Goal: Task Accomplishment & Management: Manage account settings

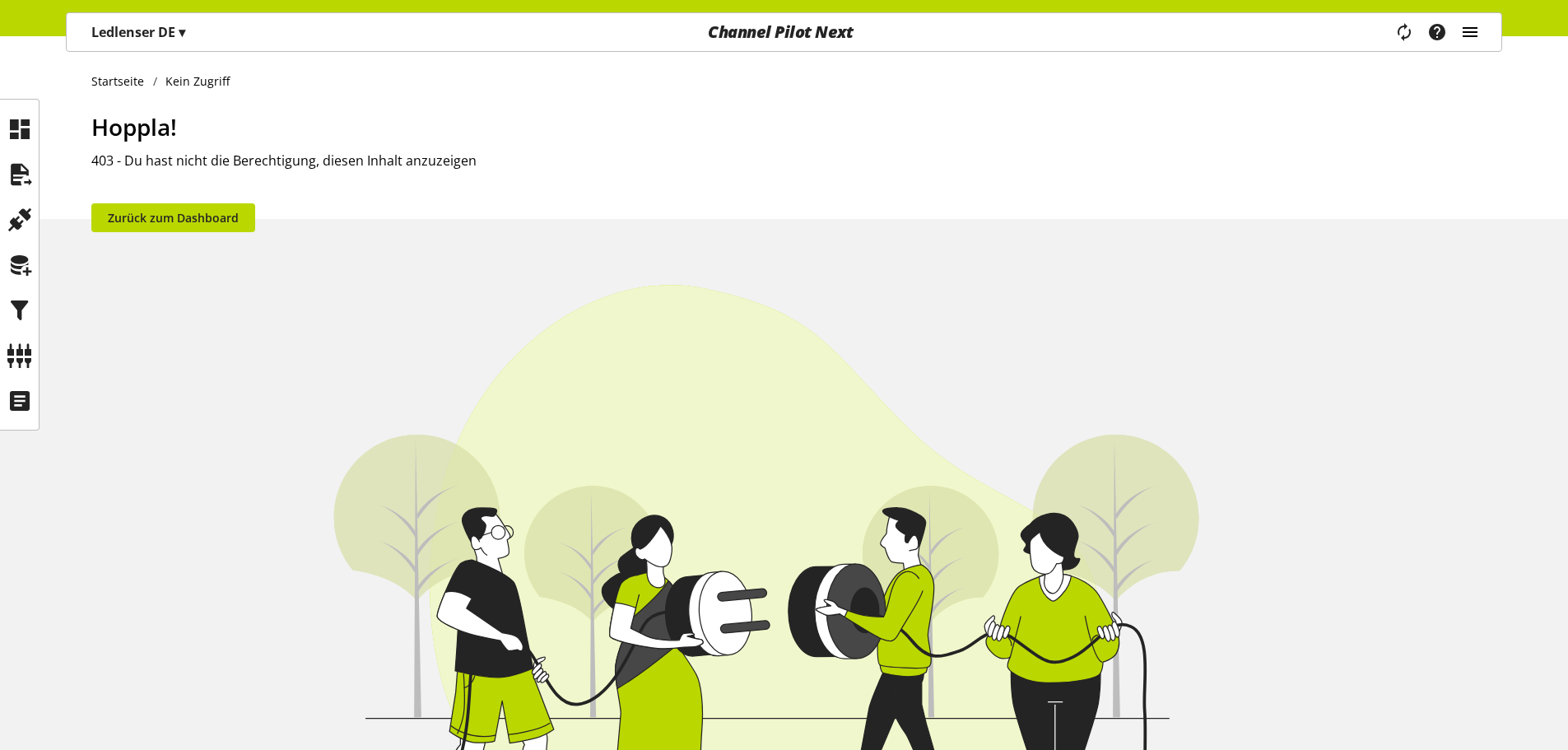
click at [1475, 33] on icon "main navigation" at bounding box center [1469, 31] width 20 height 30
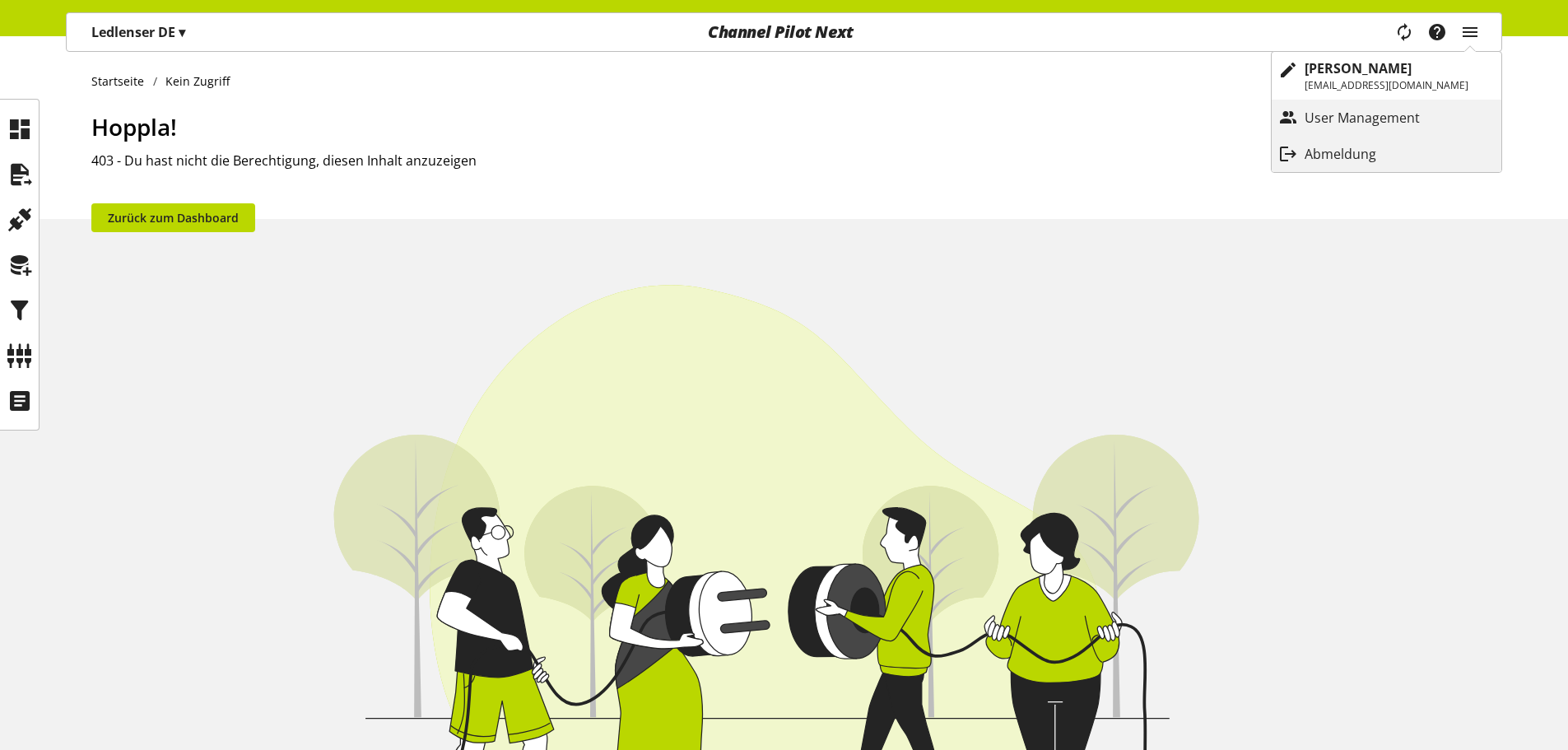
click at [779, 19] on div "Channel Pilot Next" at bounding box center [780, 31] width 481 height 37
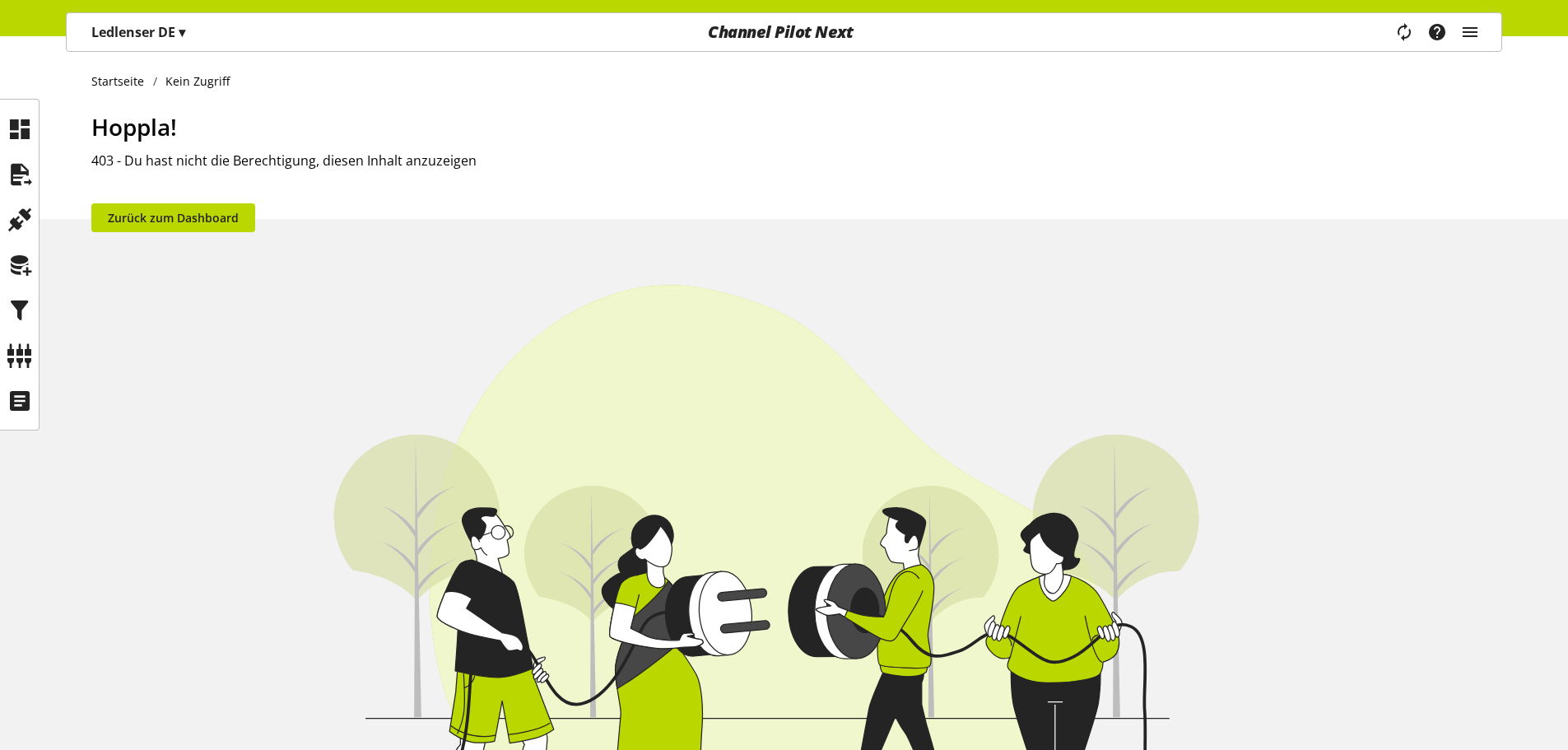
click at [697, 42] on div "Channel Pilot Next" at bounding box center [780, 31] width 481 height 37
click at [181, 200] on img at bounding box center [784, 617] width 1568 height 961
click at [181, 205] on link "Zurück zum Dashboard" at bounding box center [173, 218] width 163 height 29
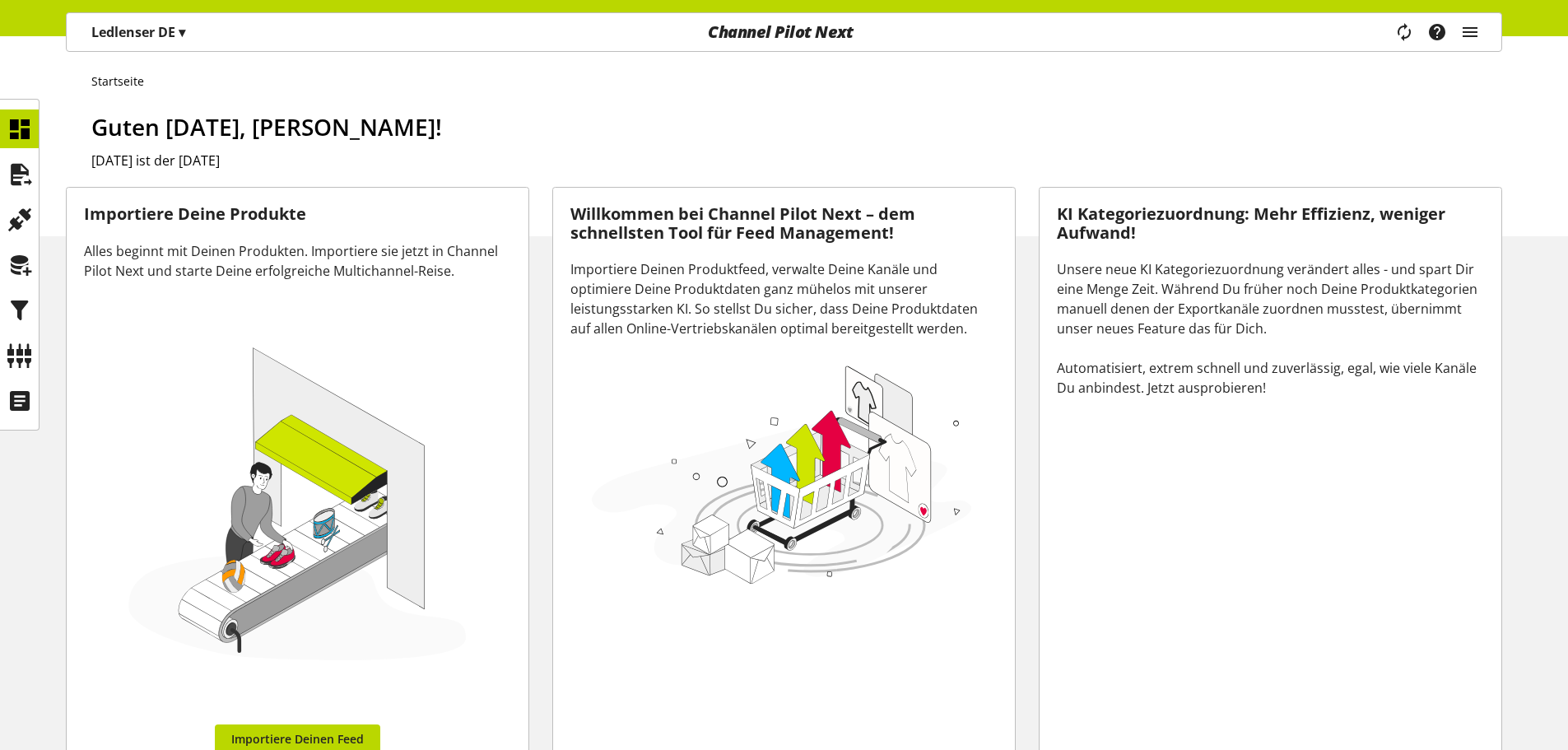
click at [156, 26] on p "Ledlenser DE ▾" at bounding box center [138, 31] width 94 height 20
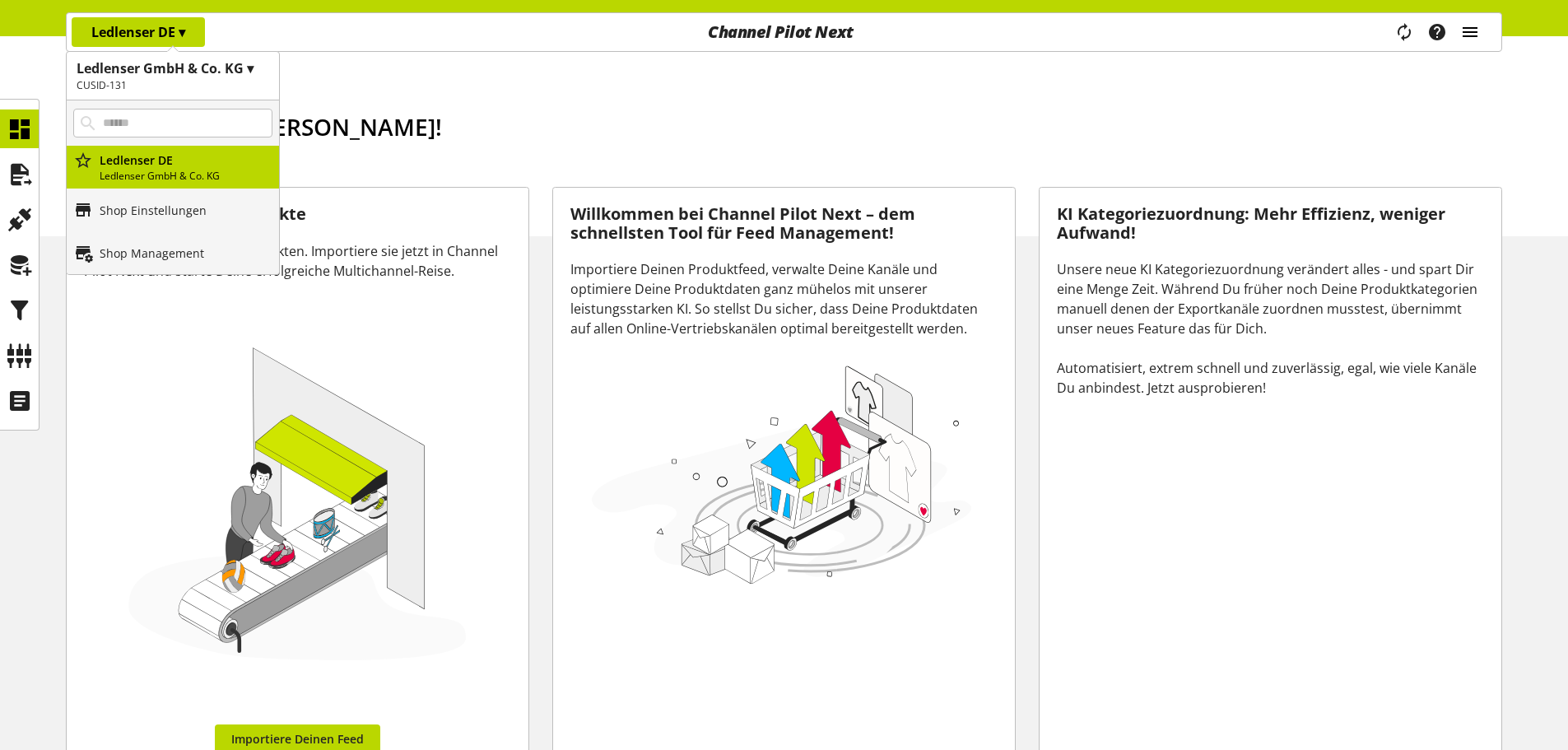
drag, startPoint x: 1454, startPoint y: 32, endPoint x: 1465, endPoint y: 32, distance: 11.0
click at [1457, 32] on div "Task-Manager Hilfe-Center [PERSON_NAME] [EMAIL_ADDRESS][DOMAIN_NAME] User Manag…" at bounding box center [1443, 31] width 116 height 37
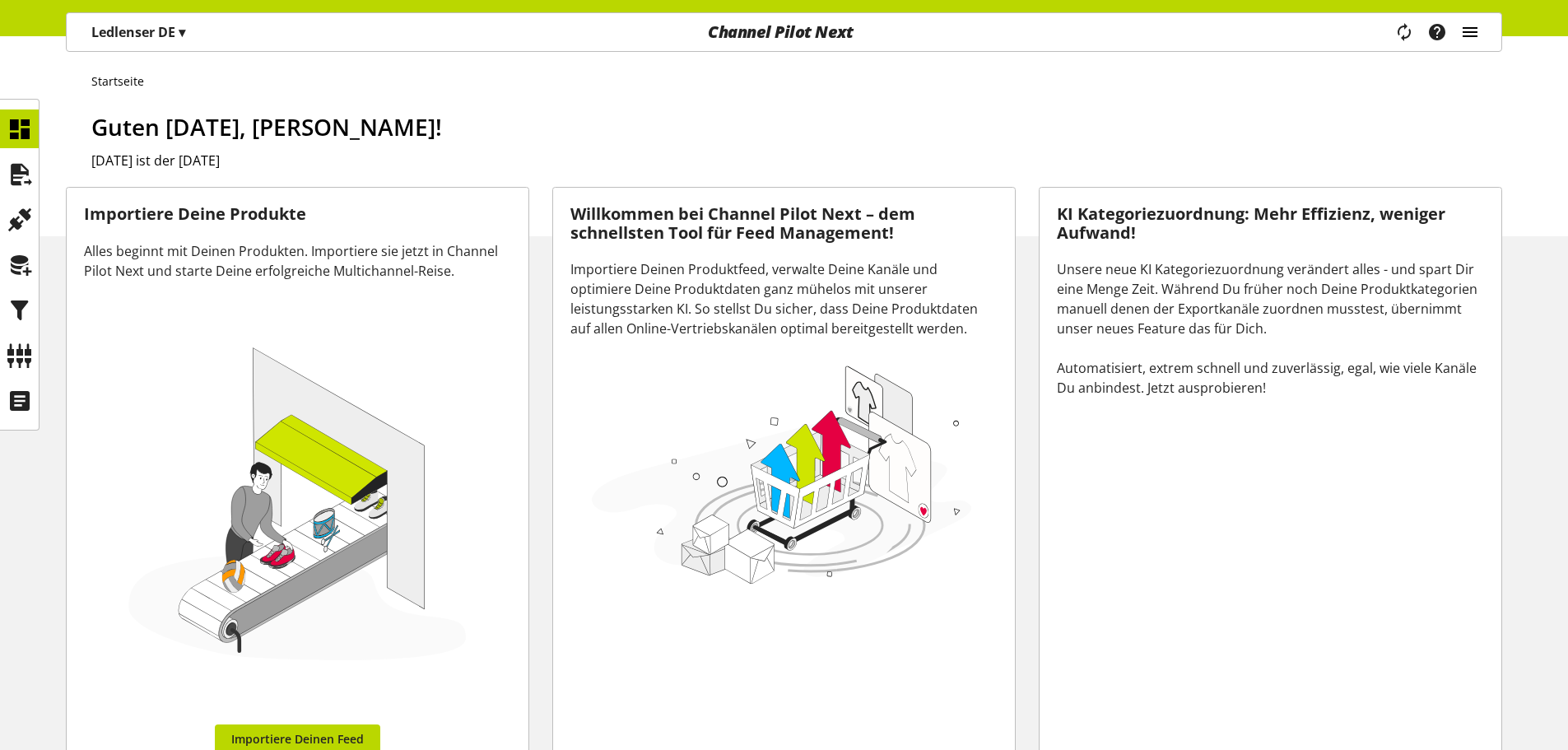
click at [1469, 32] on icon "main navigation" at bounding box center [1469, 31] width 20 height 30
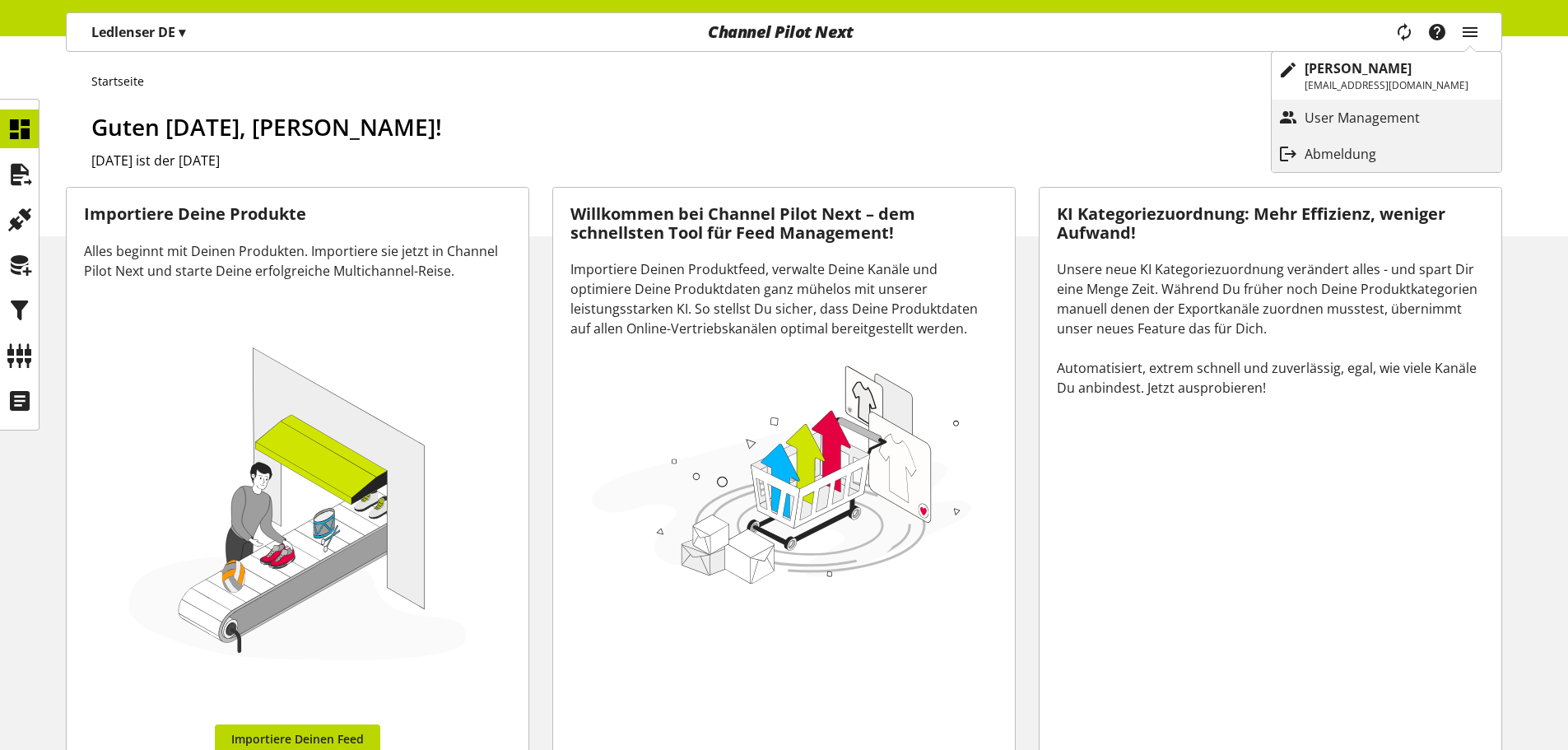
click at [1304, 153] on p "Abmeldung" at bounding box center [1356, 153] width 105 height 20
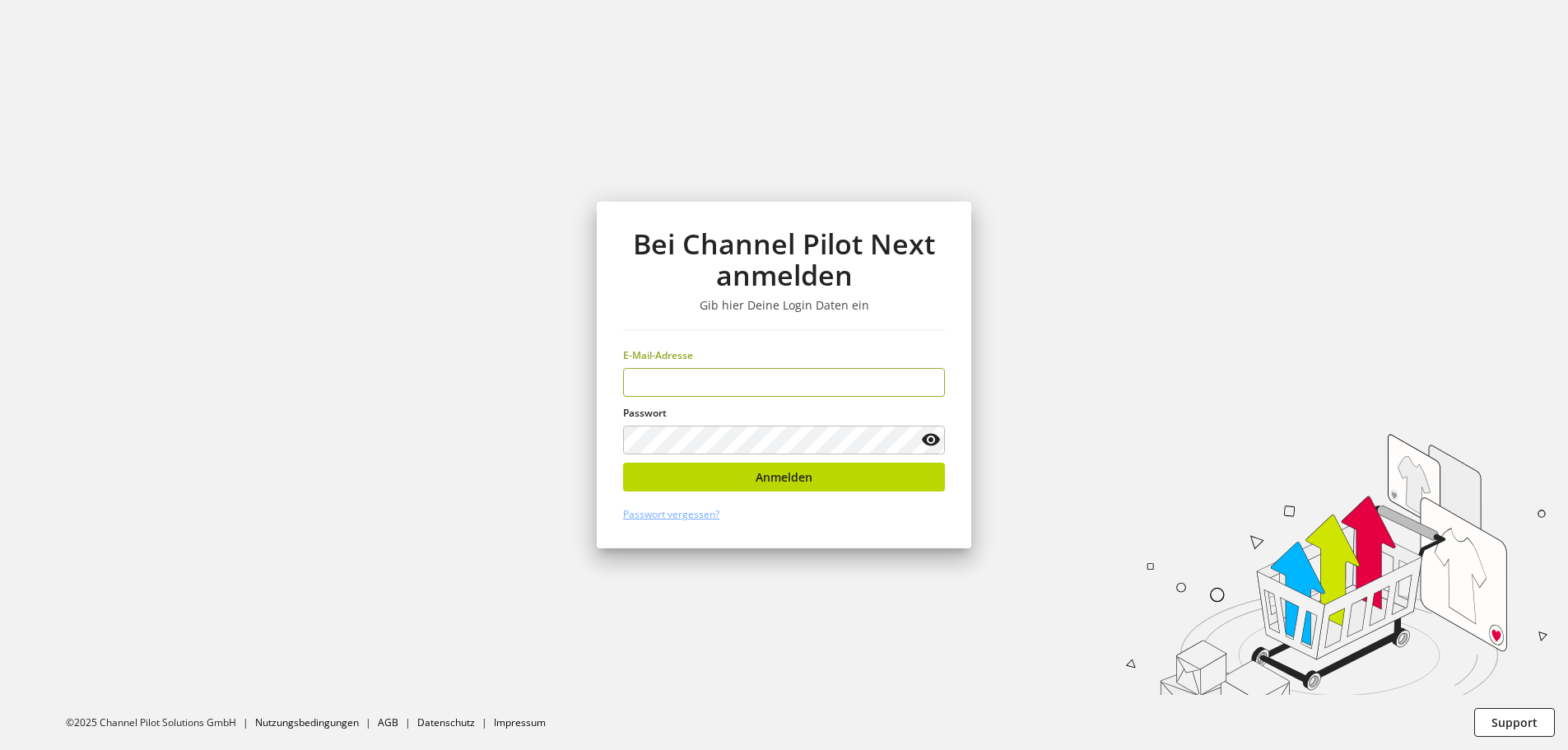
click at [801, 375] on input "email" at bounding box center [784, 382] width 322 height 29
click at [797, 389] on input "email" at bounding box center [784, 382] width 322 height 29
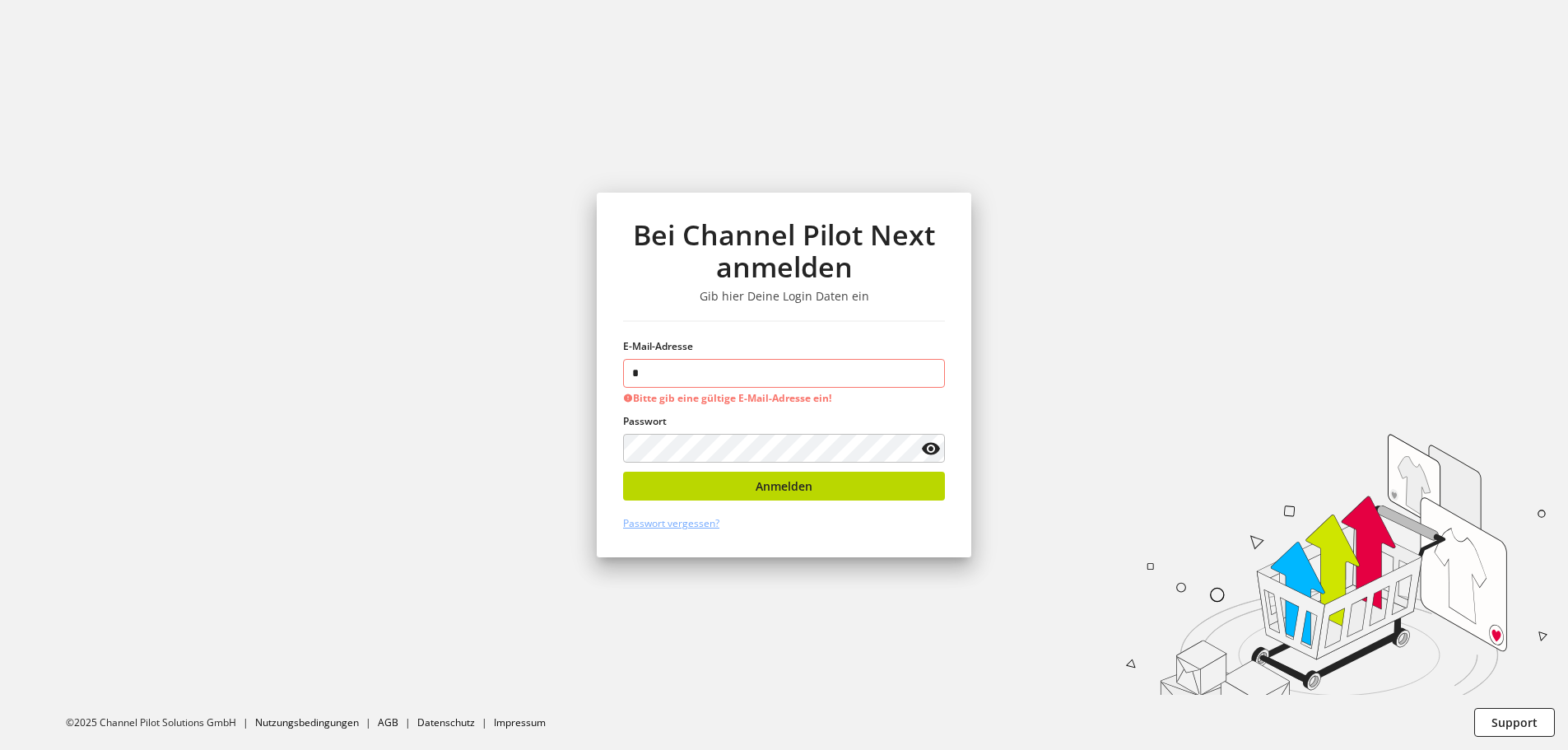
type input "**********"
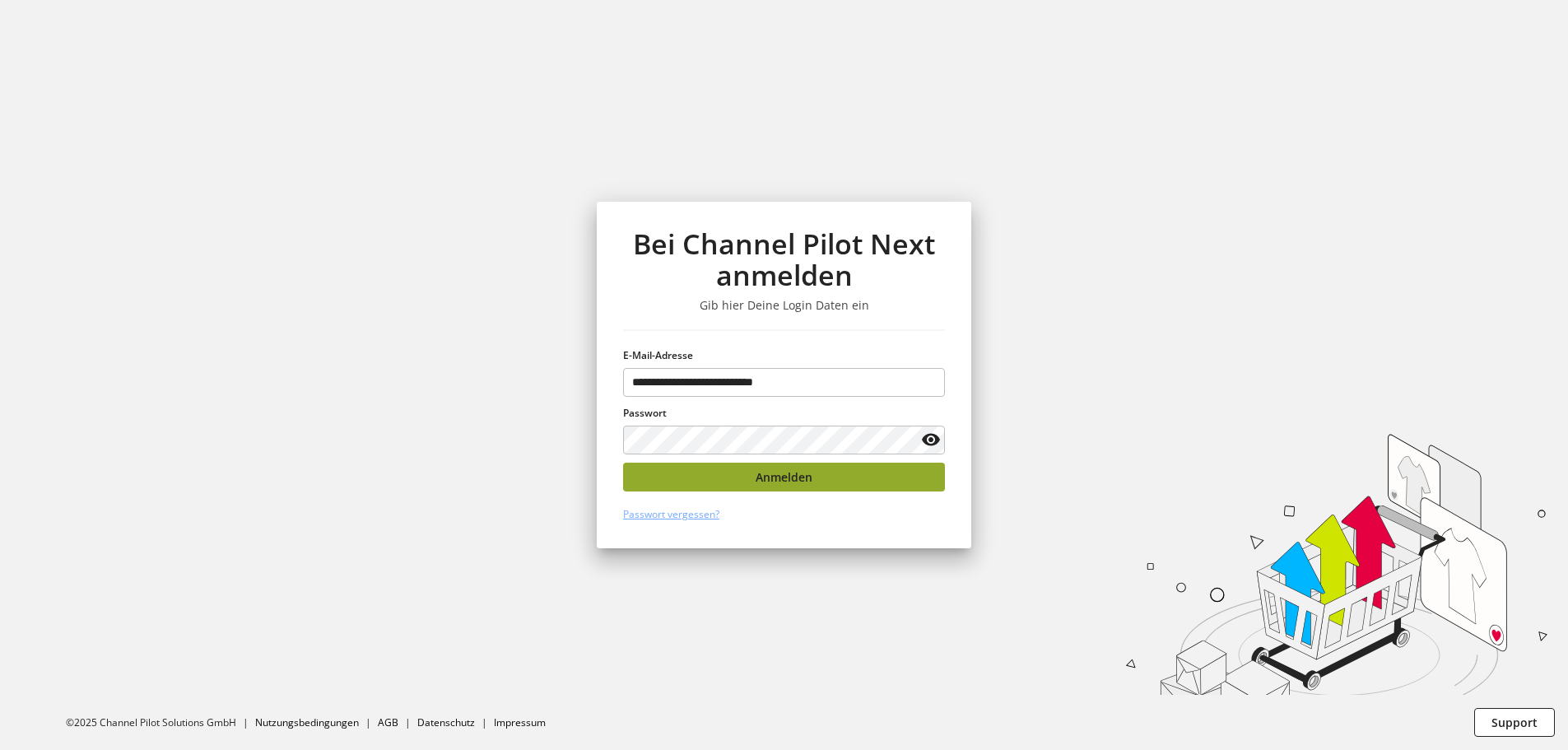
click at [830, 478] on button "Anmelden" at bounding box center [784, 478] width 322 height 29
